Goal: Information Seeking & Learning: Learn about a topic

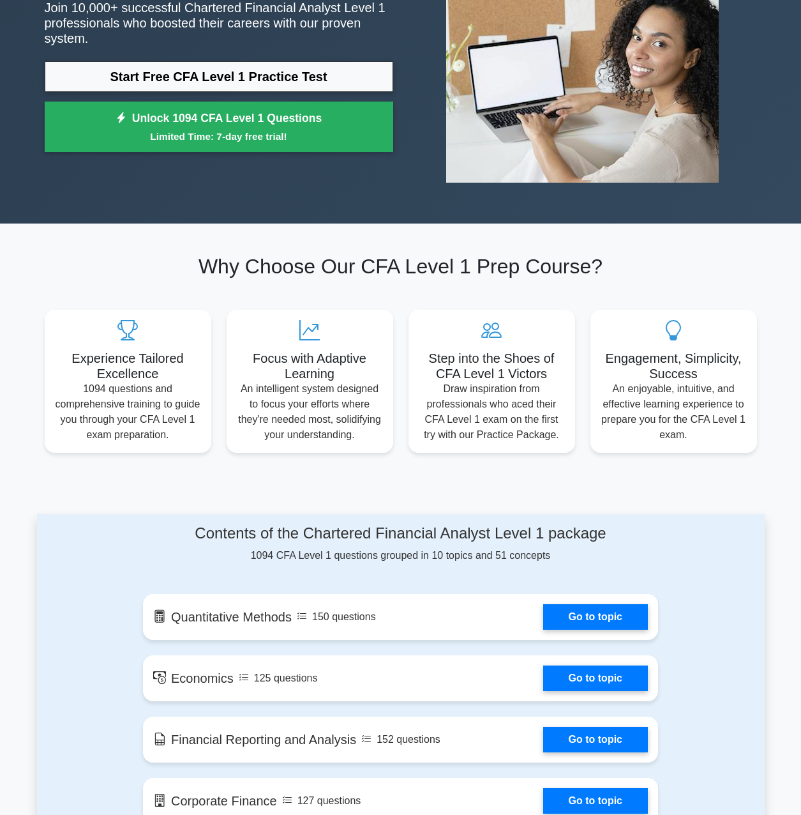
scroll to position [511, 0]
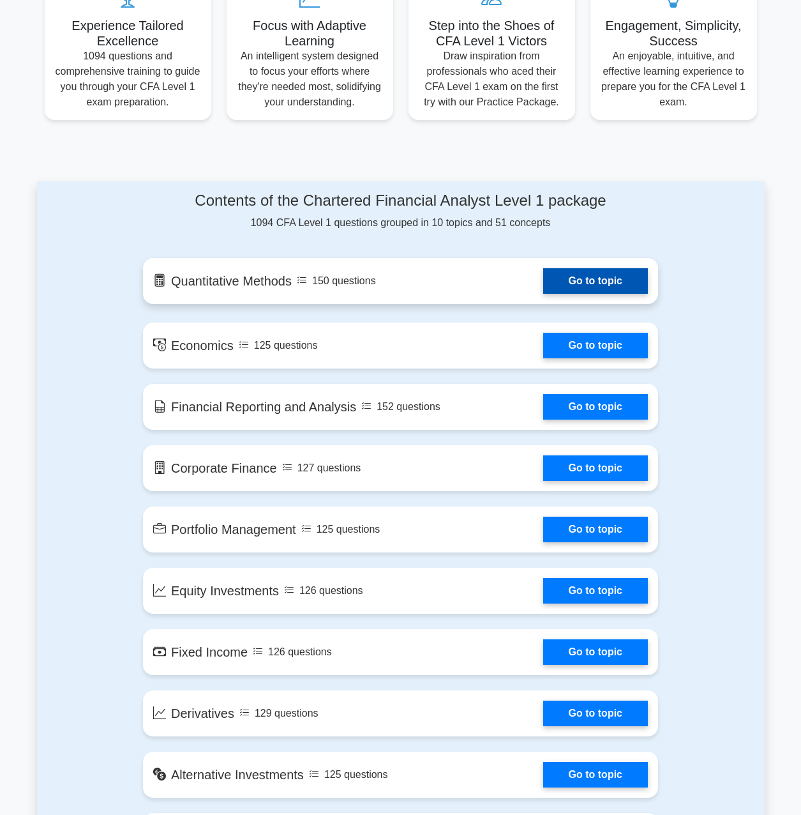
click at [543, 283] on link "Go to topic" at bounding box center [595, 281] width 105 height 26
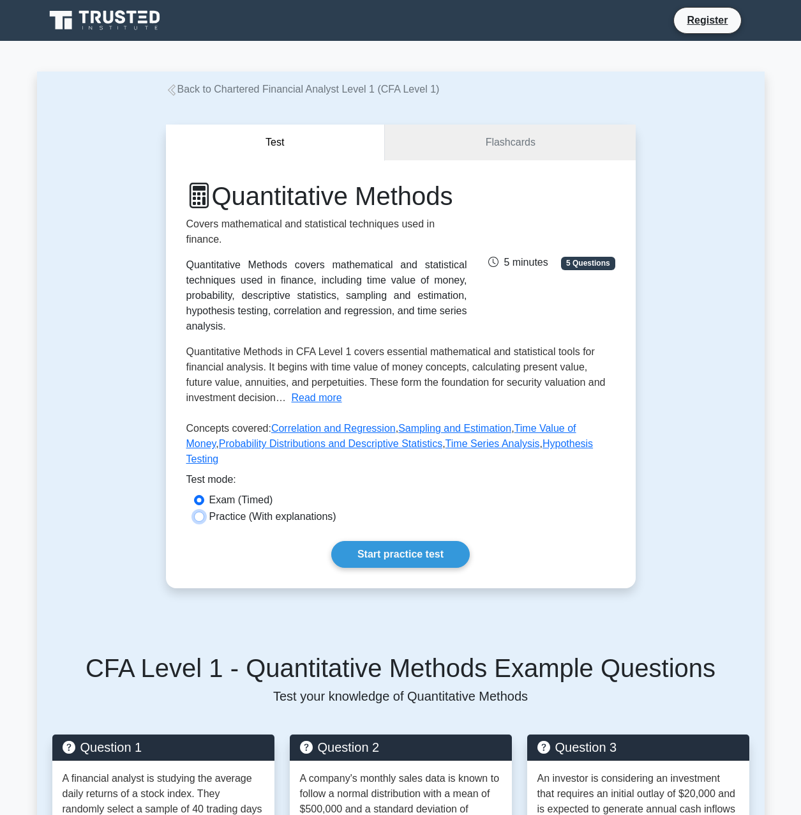
click at [202, 522] on input "Practice (With explanations)" at bounding box center [199, 516] width 10 height 10
radio input "true"
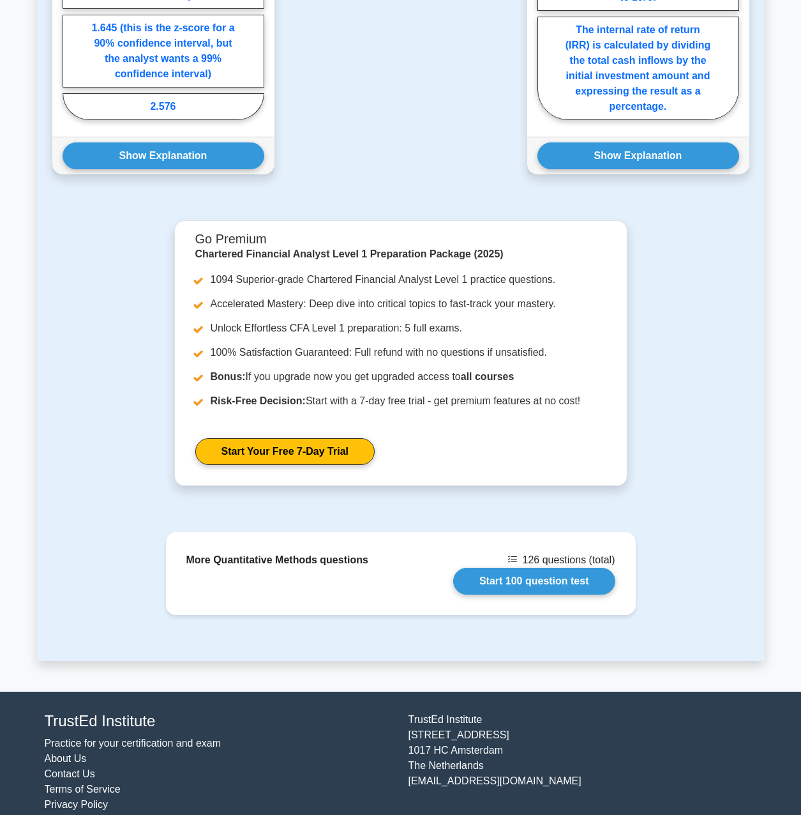
scroll to position [1085, 0]
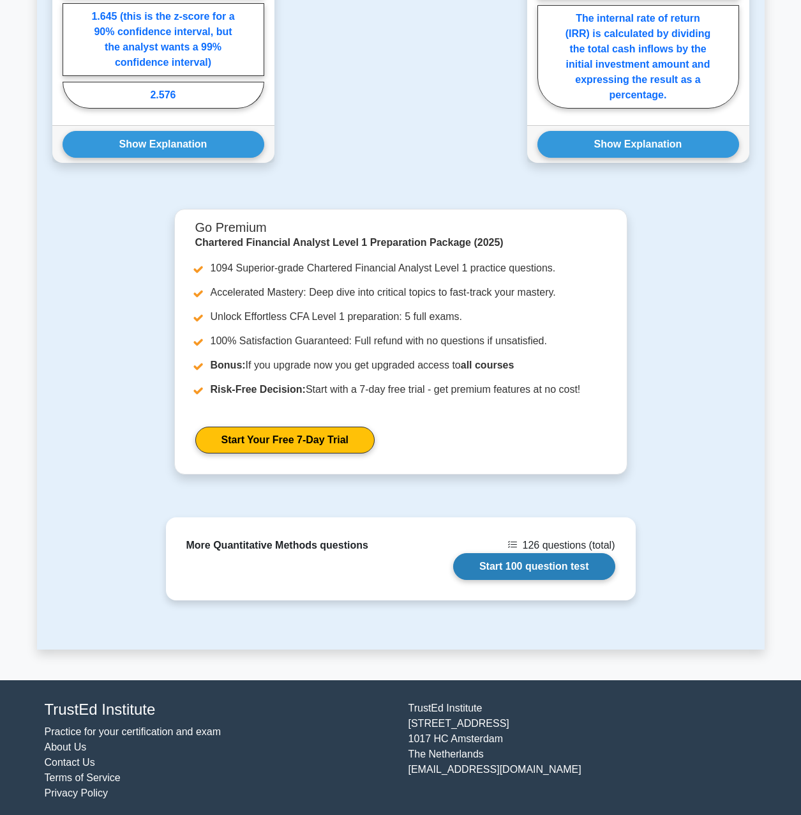
click at [492, 580] on link "Start 100 question test" at bounding box center [534, 566] width 162 height 27
